Goal: Navigation & Orientation: Find specific page/section

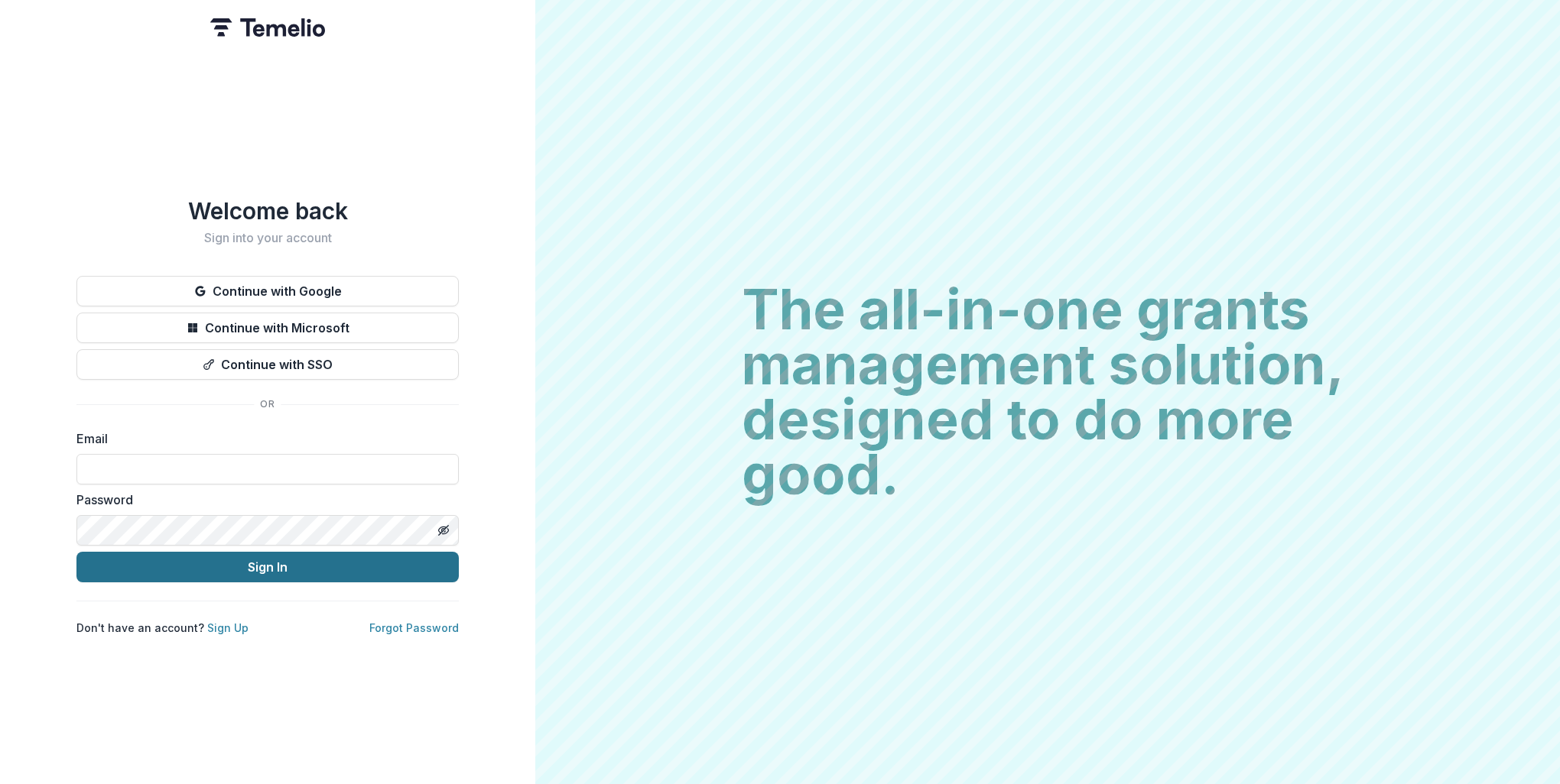
type input "**********"
click at [215, 559] on button "Sign In" at bounding box center [267, 567] width 382 height 31
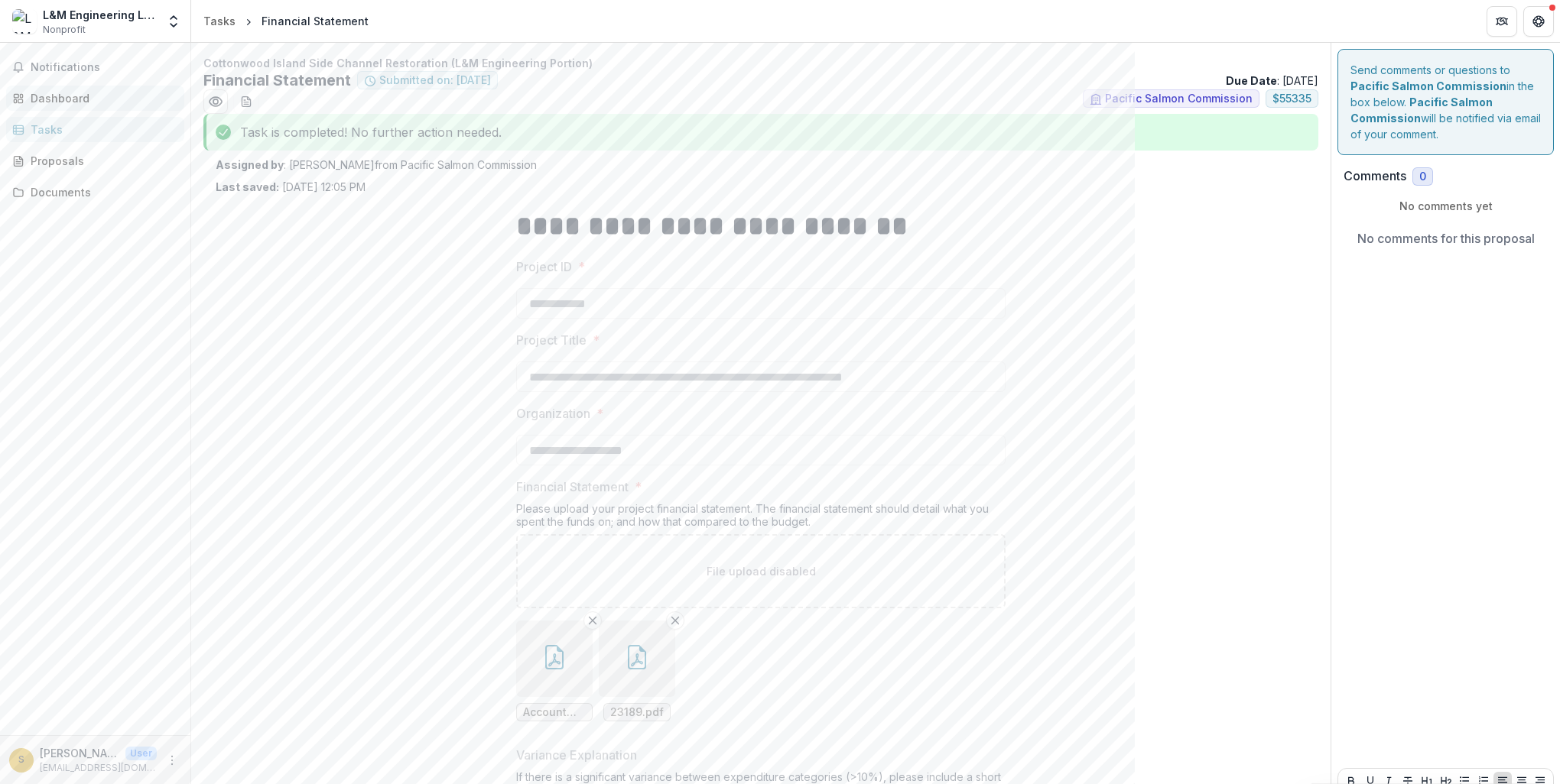
click at [71, 94] on div "Dashboard" at bounding box center [102, 98] width 142 height 16
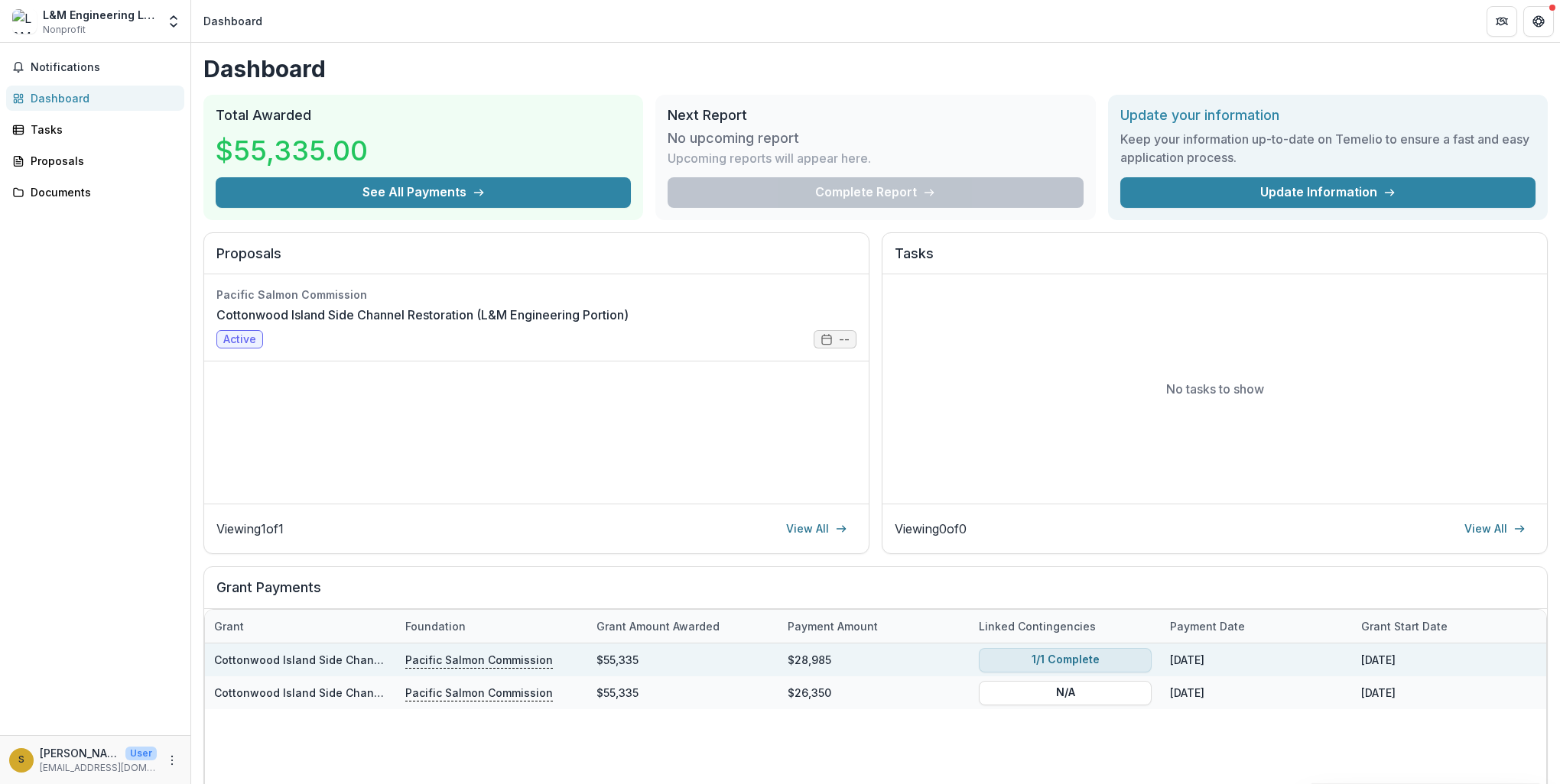
drag, startPoint x: 1070, startPoint y: 659, endPoint x: 1061, endPoint y: 660, distance: 9.1
click at [1061, 660] on button "1/1 Complete" at bounding box center [1065, 660] width 172 height 24
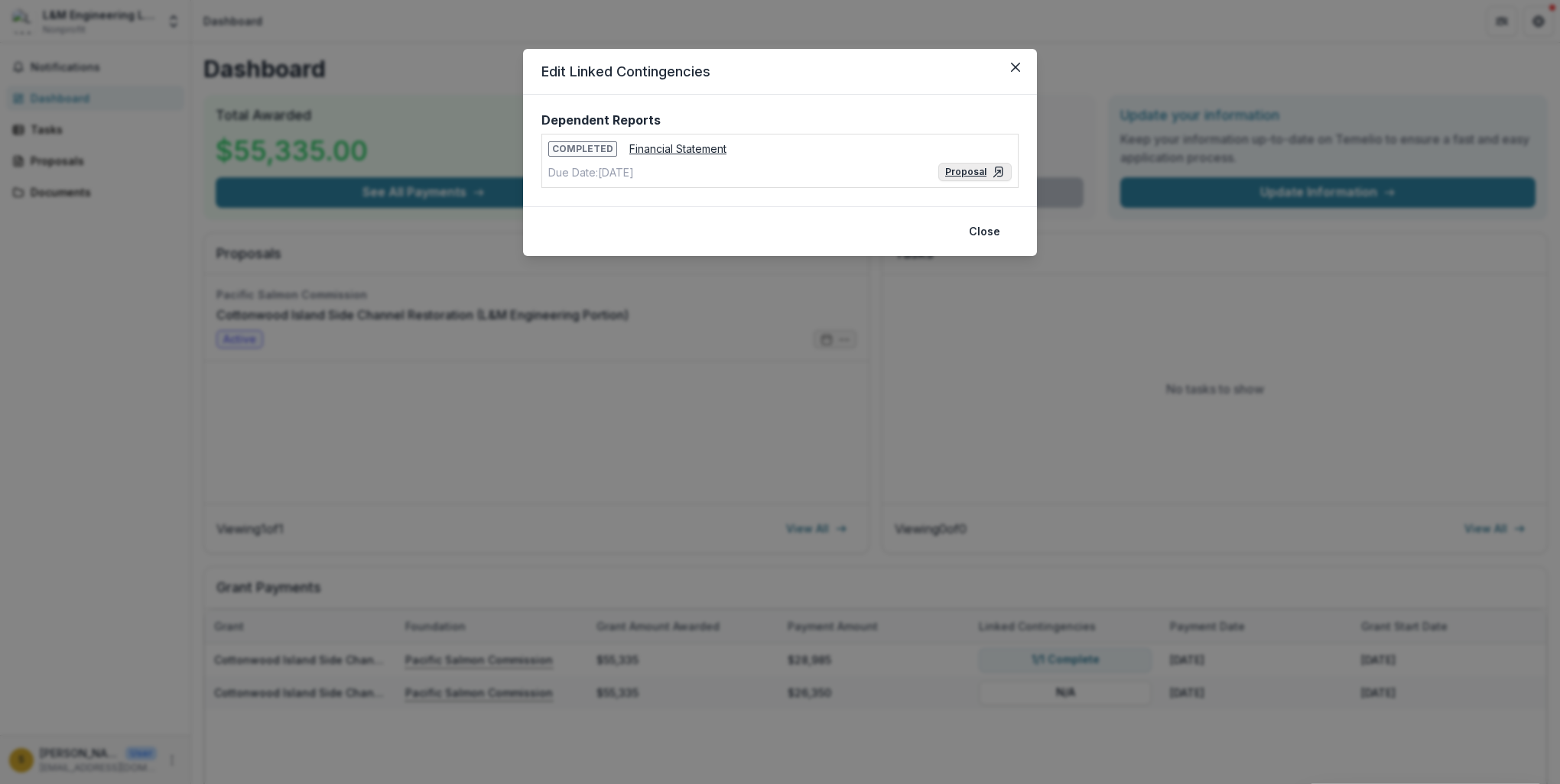
click at [987, 170] on link "Proposal" at bounding box center [975, 172] width 74 height 18
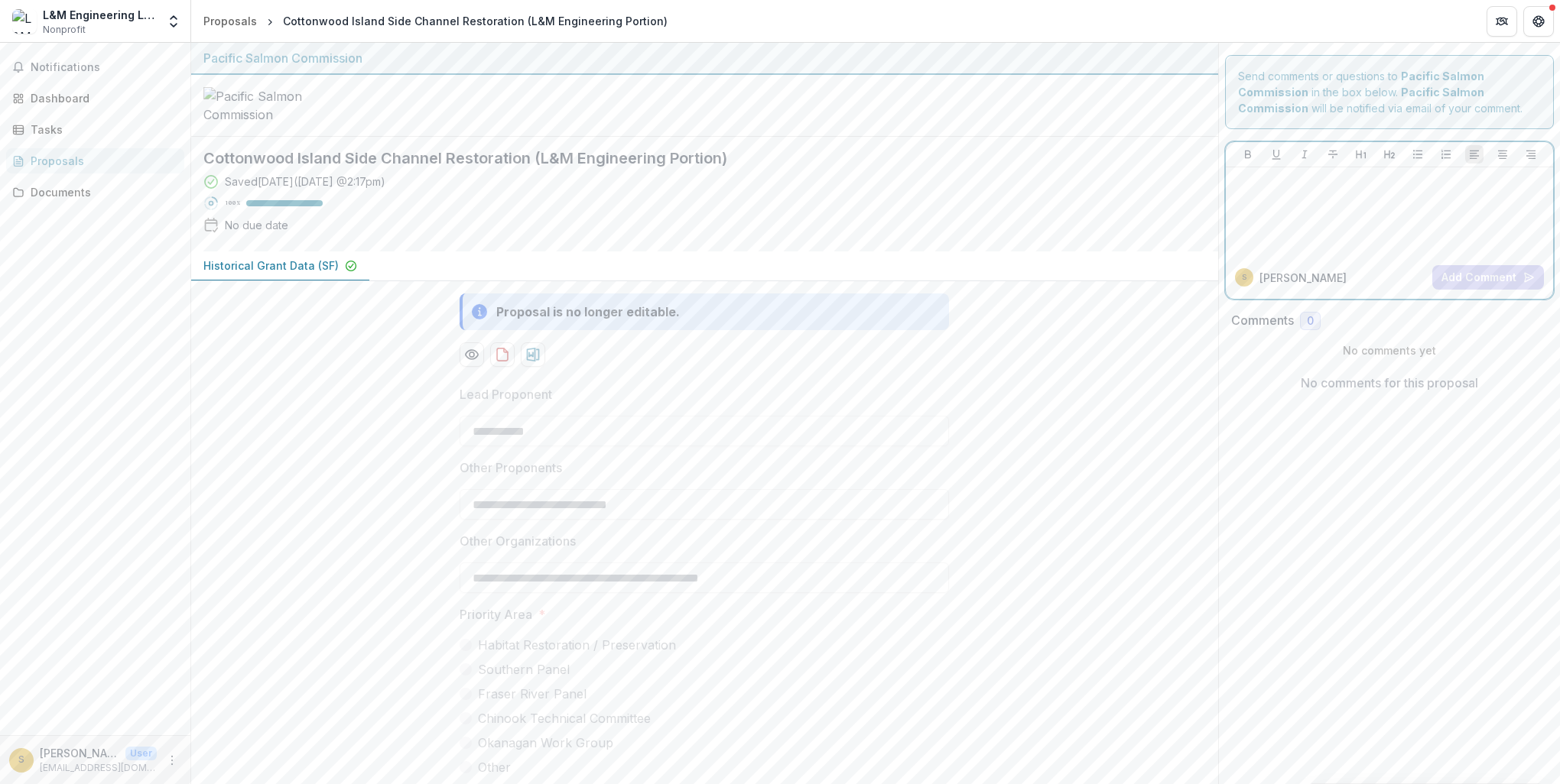
click at [1376, 225] on div at bounding box center [1389, 211] width 316 height 76
click at [39, 97] on div "Dashboard" at bounding box center [102, 98] width 142 height 16
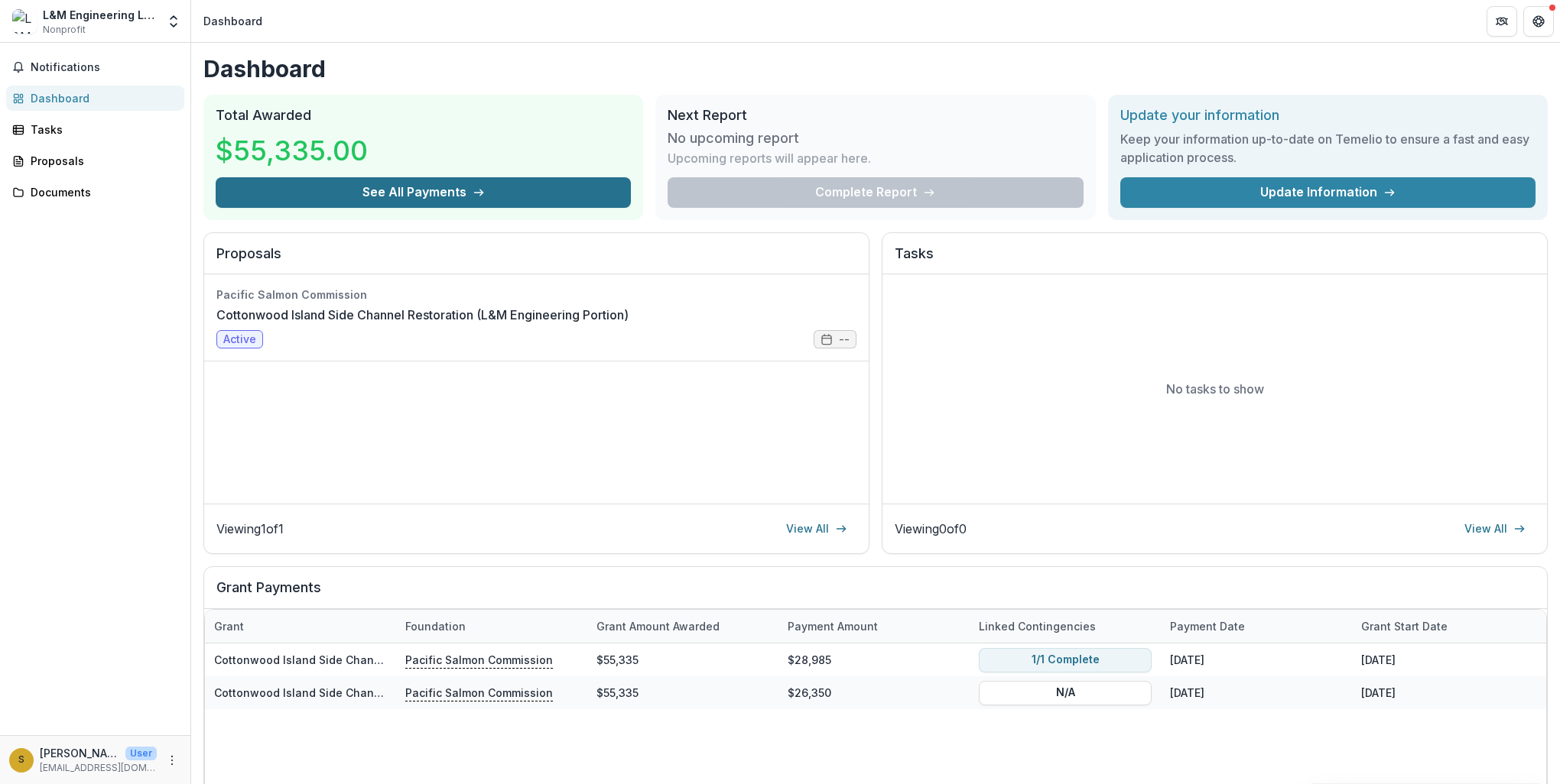
click at [512, 190] on button "See All Payments" at bounding box center [423, 192] width 415 height 31
click at [23, 68] on icon "button" at bounding box center [17, 66] width 12 height 12
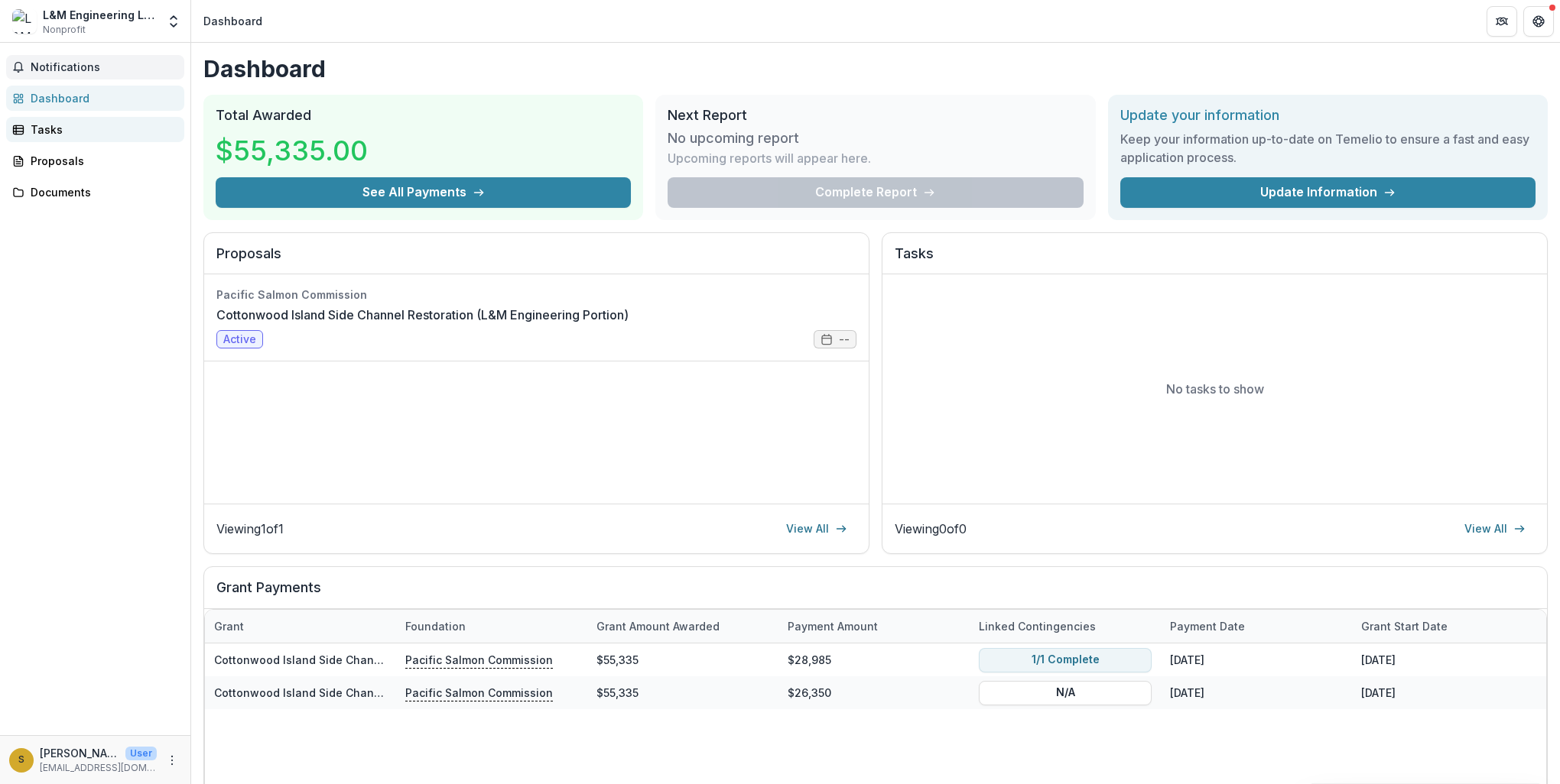
click at [35, 138] on link "Tasks" at bounding box center [95, 130] width 178 height 25
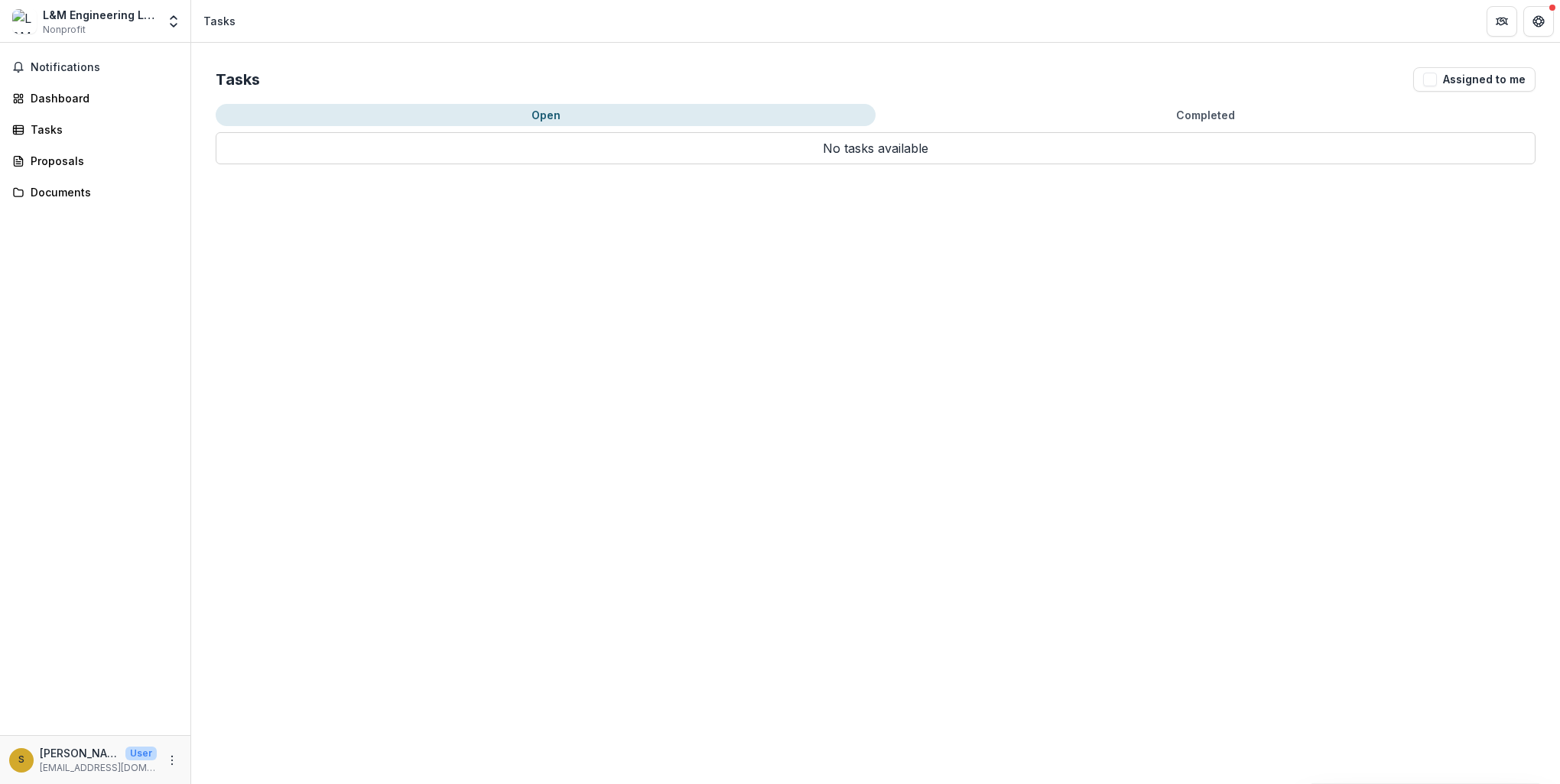
click at [462, 113] on button "Open" at bounding box center [545, 115] width 660 height 22
click at [42, 157] on div "Proposals" at bounding box center [102, 161] width 142 height 16
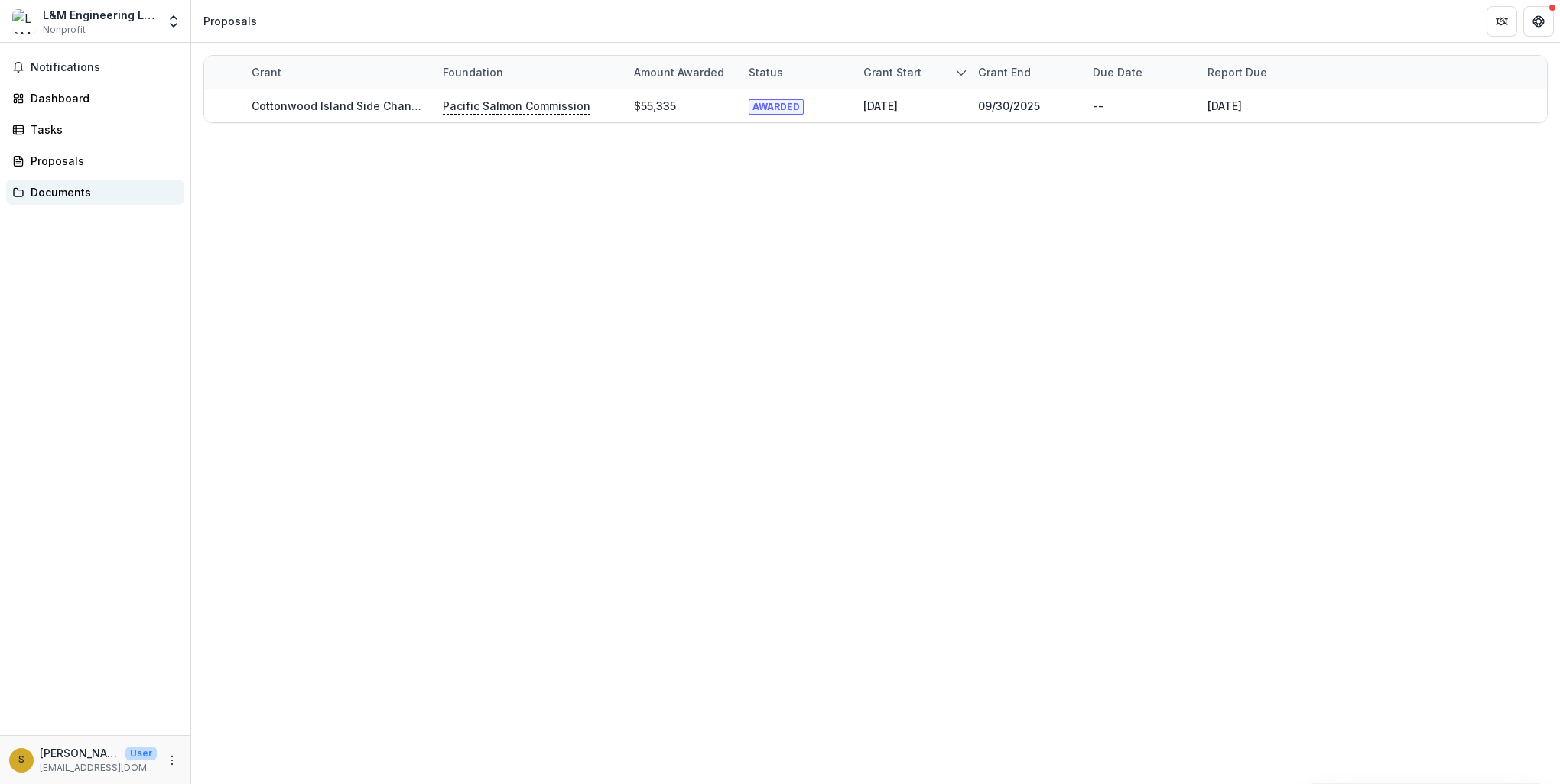
click at [66, 191] on div "Documents" at bounding box center [102, 192] width 142 height 16
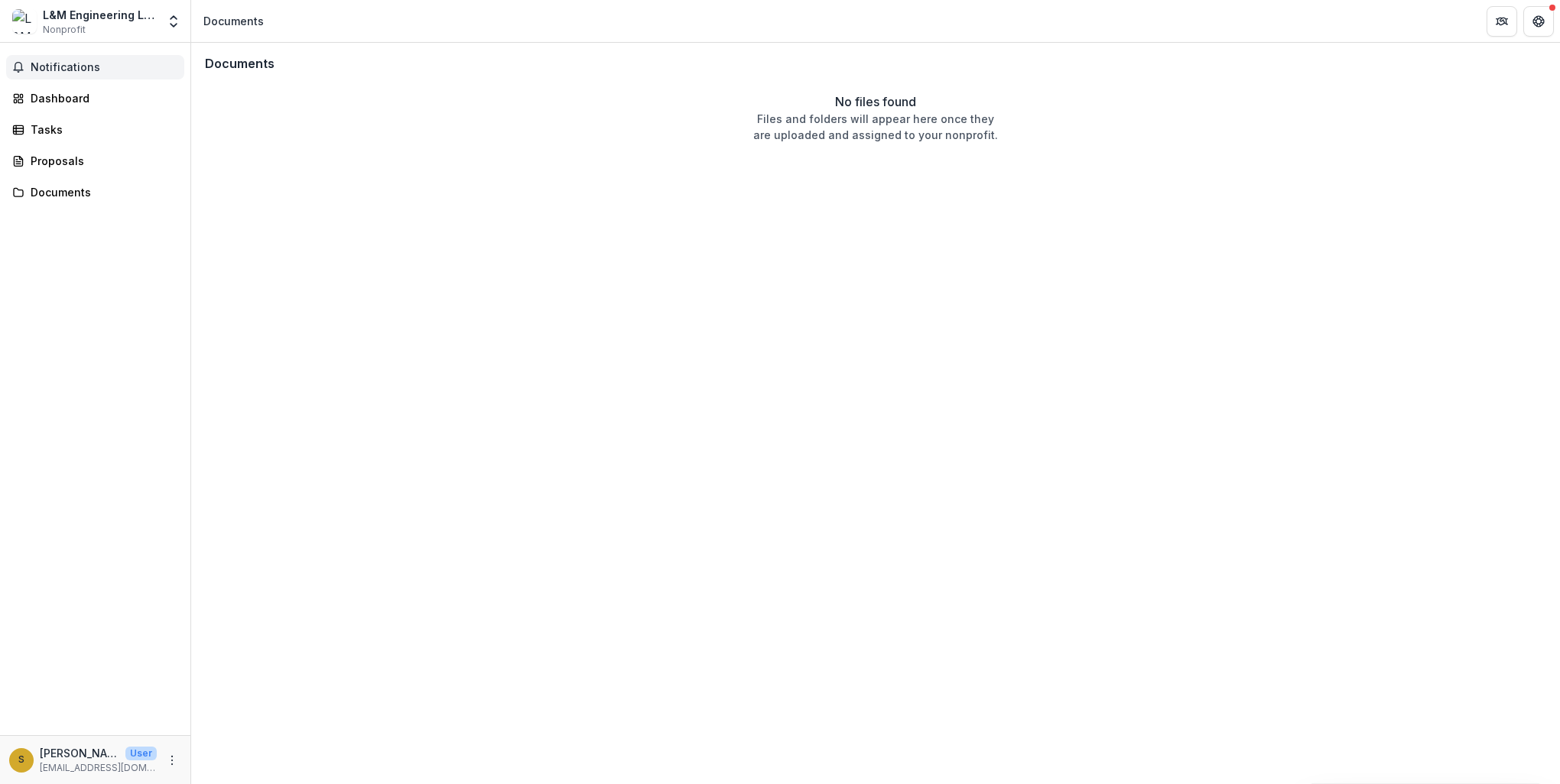
click at [75, 67] on span "Notifications" at bounding box center [104, 67] width 148 height 13
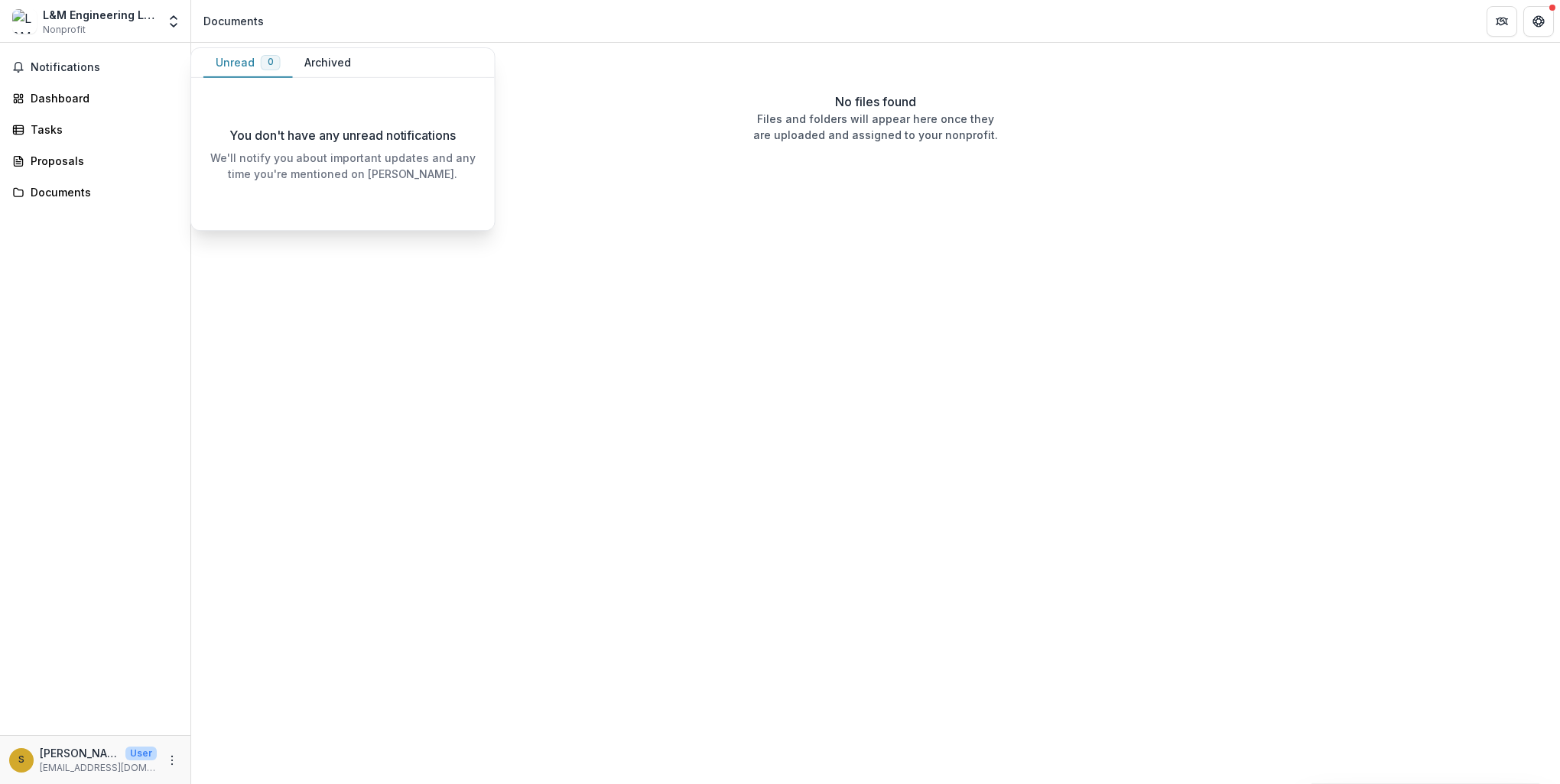
drag, startPoint x: 480, startPoint y: 340, endPoint x: 426, endPoint y: 260, distance: 96.5
click at [477, 338] on div "Documents No files found Files and folders will appear here once they are uploa…" at bounding box center [876, 413] width 1369 height 741
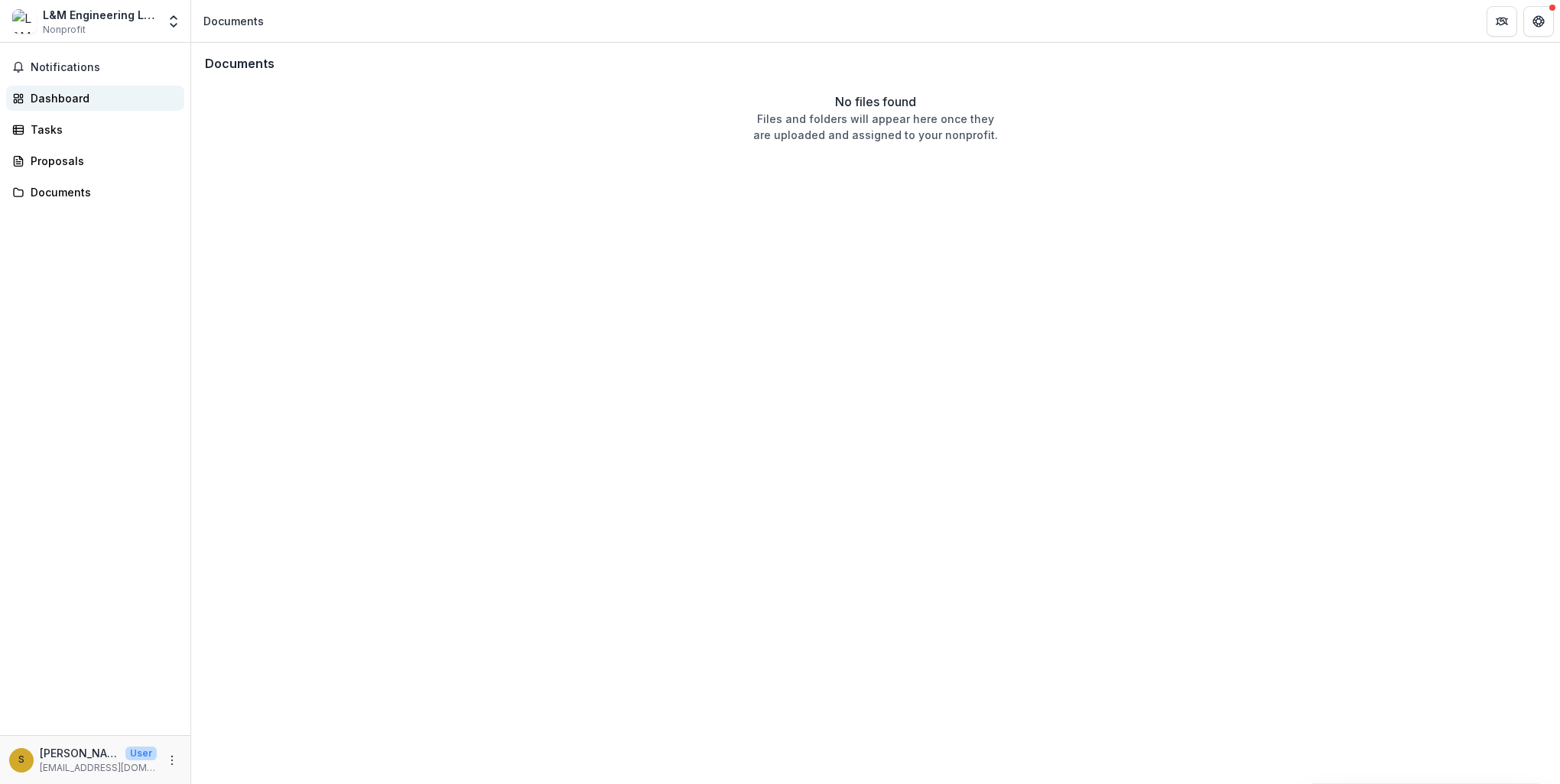
click at [34, 92] on div "Dashboard" at bounding box center [102, 98] width 142 height 16
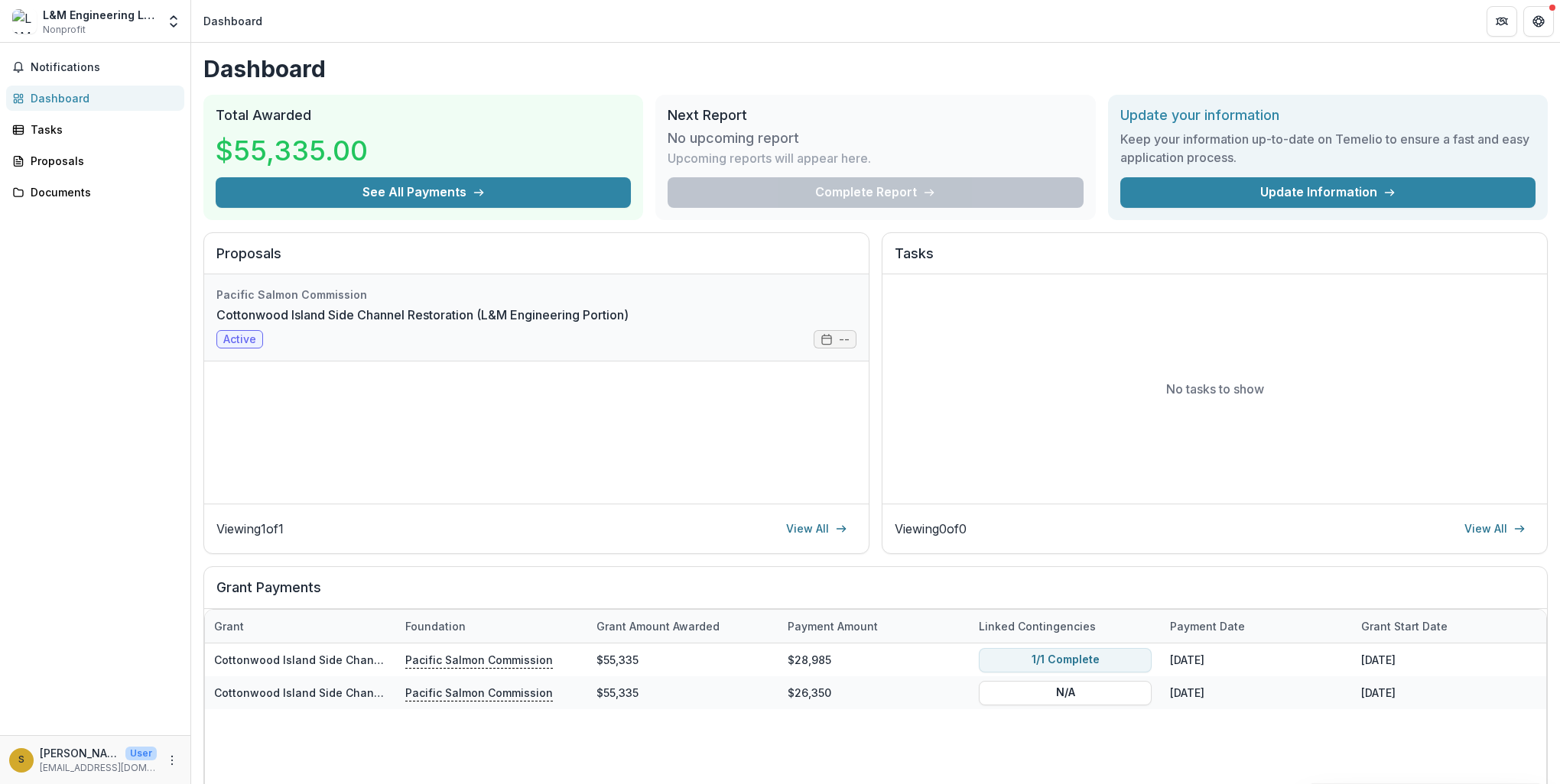
click at [241, 324] on link "Cottonwood Island Side Channel Restoration (L&M Engineering Portion)" at bounding box center [422, 315] width 412 height 18
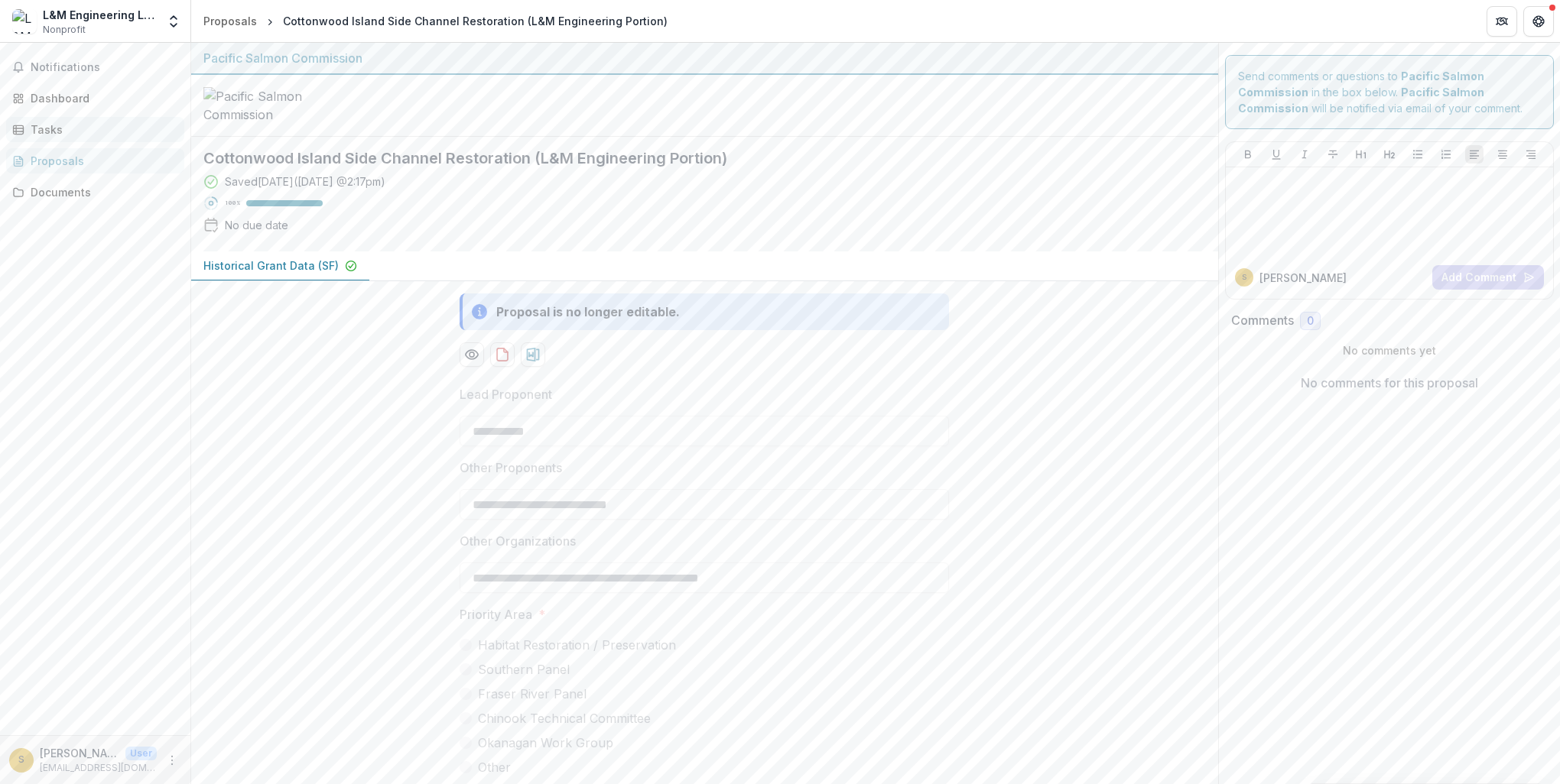
click at [65, 129] on div "Tasks" at bounding box center [102, 130] width 142 height 16
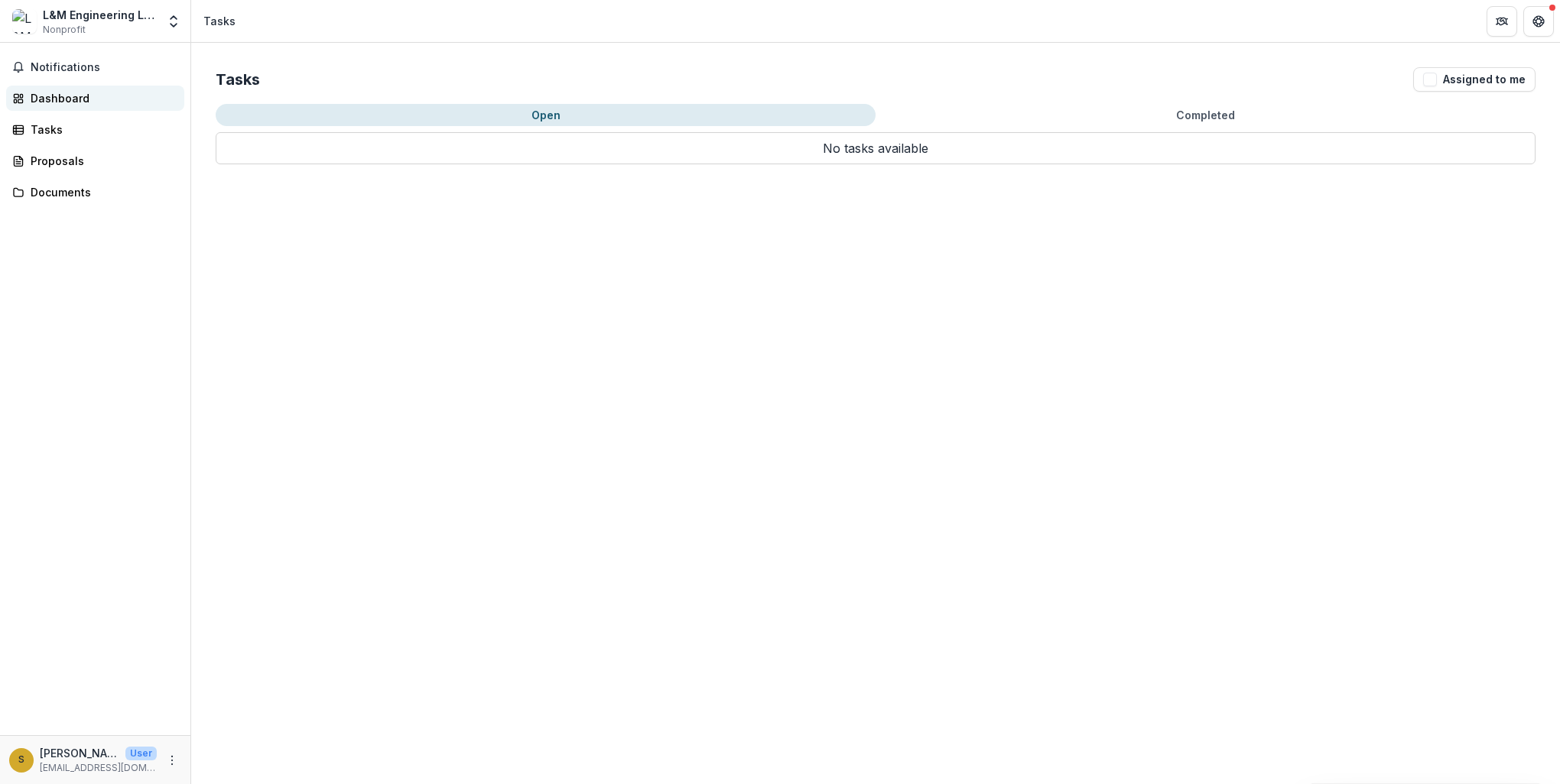
click at [65, 94] on div "Dashboard" at bounding box center [102, 98] width 142 height 16
